Goal: Task Accomplishment & Management: Use online tool/utility

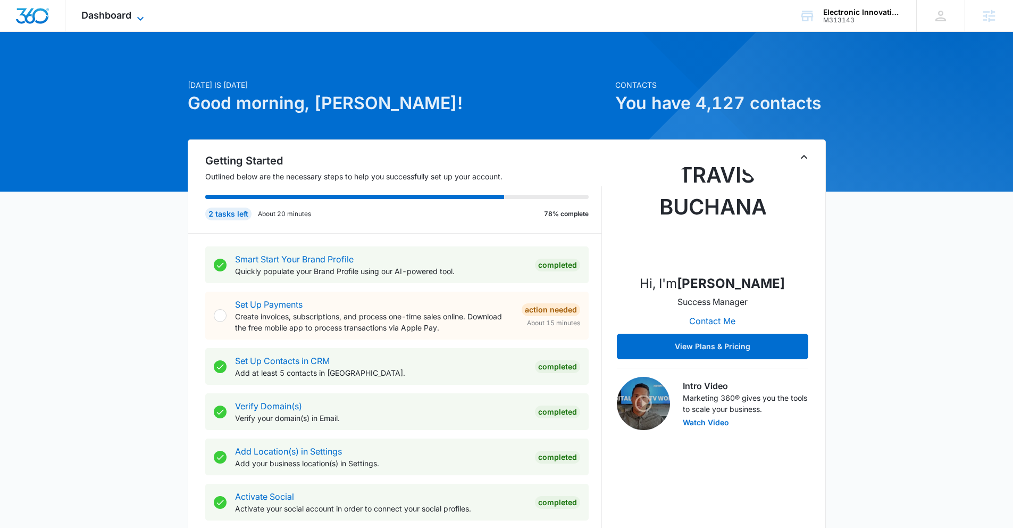
click at [108, 13] on span "Dashboard" at bounding box center [106, 15] width 50 height 11
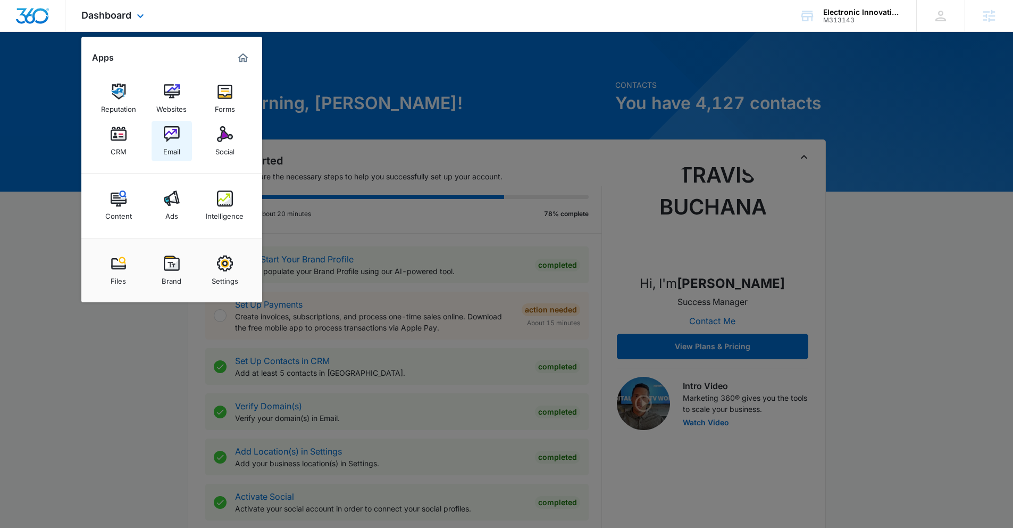
click at [171, 145] on div "Email" at bounding box center [171, 149] width 17 height 14
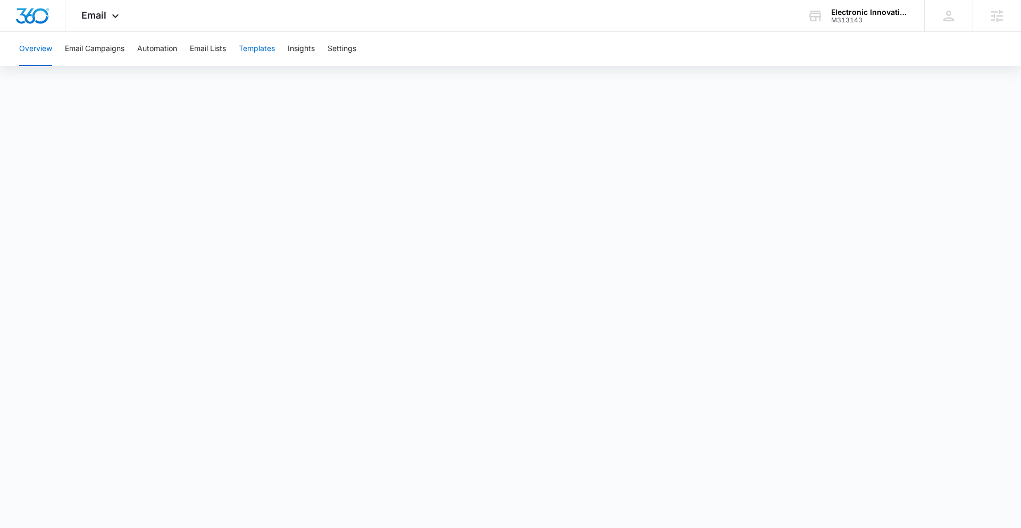
click at [264, 53] on button "Templates" at bounding box center [257, 49] width 36 height 34
